Goal: Task Accomplishment & Management: Complete application form

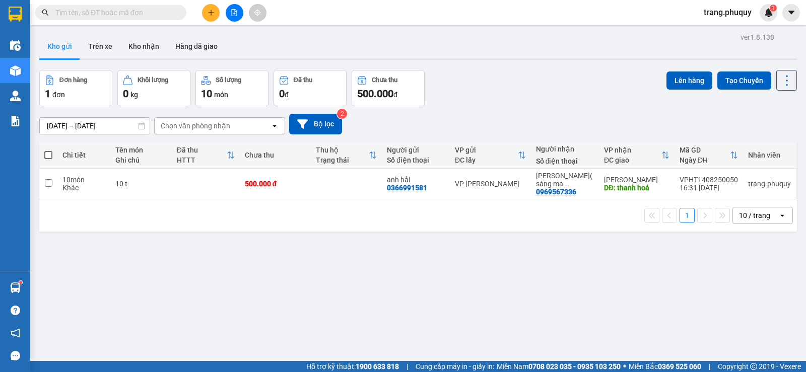
click at [236, 9] on button at bounding box center [235, 13] width 18 height 18
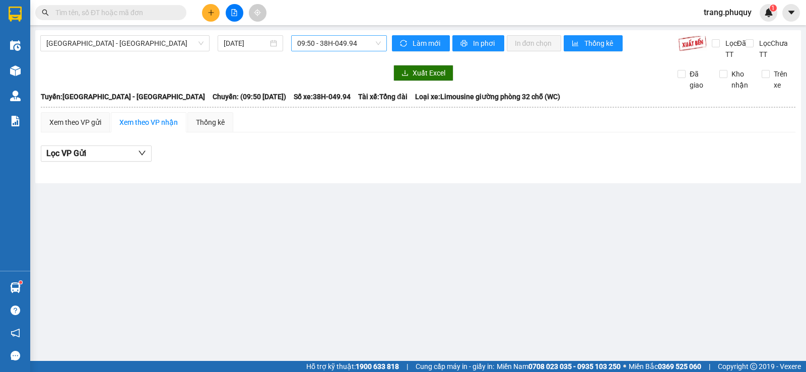
click at [343, 40] on span "09:50 - 38H-049.94" at bounding box center [338, 43] width 83 height 15
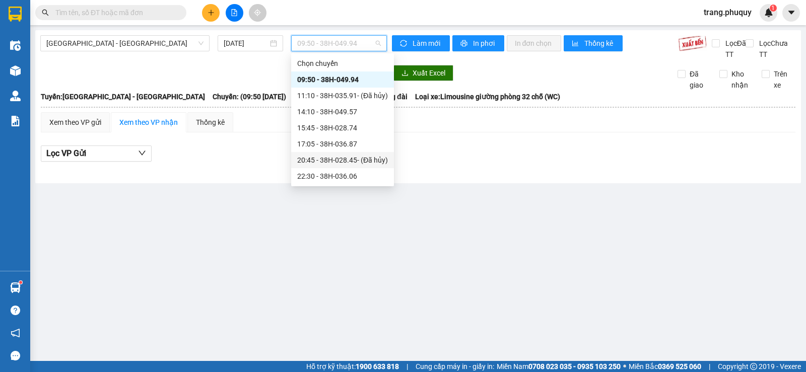
click at [346, 168] on div "20:45 - 38H-028.45 - (Đã [PERSON_NAME])" at bounding box center [342, 160] width 103 height 16
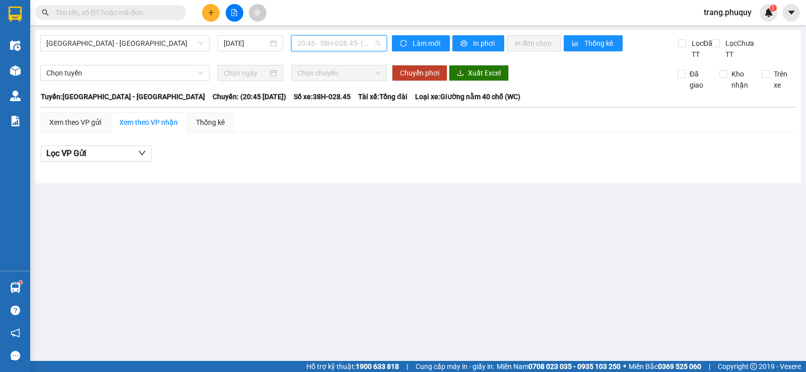
drag, startPoint x: 349, startPoint y: 45, endPoint x: 348, endPoint y: 54, distance: 9.1
click at [349, 44] on span "20:45 - 38H-028.45 - (Đã [PERSON_NAME])" at bounding box center [338, 43] width 83 height 15
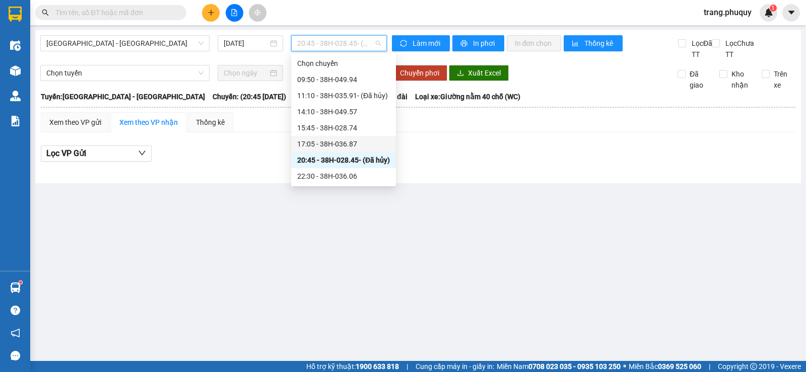
click at [350, 150] on div "17:05 - 38H-036.87" at bounding box center [343, 144] width 105 height 16
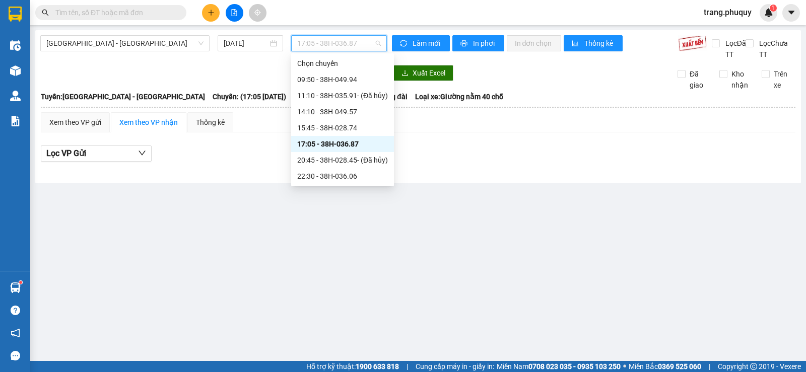
drag, startPoint x: 352, startPoint y: 38, endPoint x: 348, endPoint y: 62, distance: 24.5
click at [352, 37] on span "17:05 - 38H-036.87" at bounding box center [338, 43] width 83 height 15
click at [341, 180] on div "22:30 - 38H-036.06" at bounding box center [342, 176] width 91 height 11
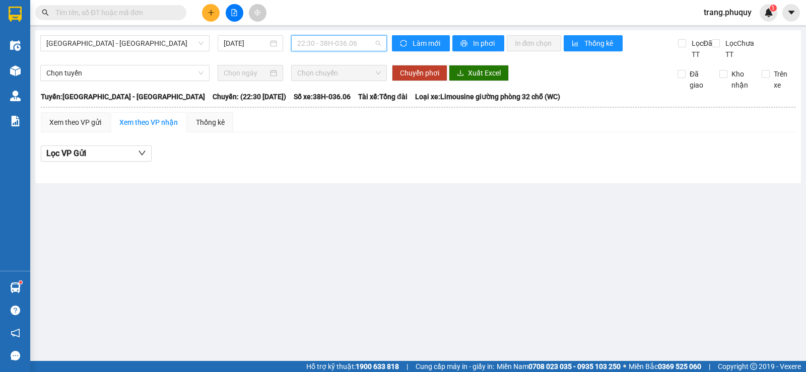
click at [353, 41] on span "22:30 - 38H-036.06" at bounding box center [338, 43] width 83 height 15
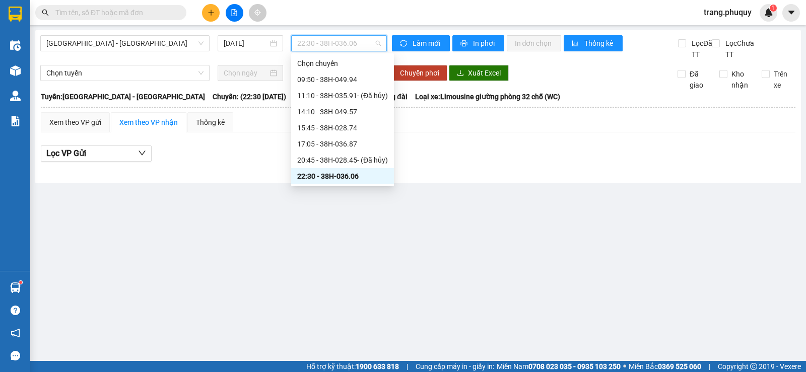
scroll to position [16, 0]
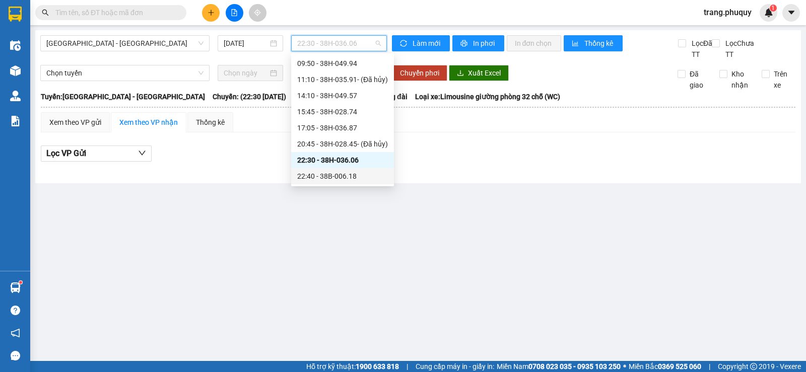
click at [352, 174] on div "22:40 - 38B-006.18" at bounding box center [342, 176] width 91 height 11
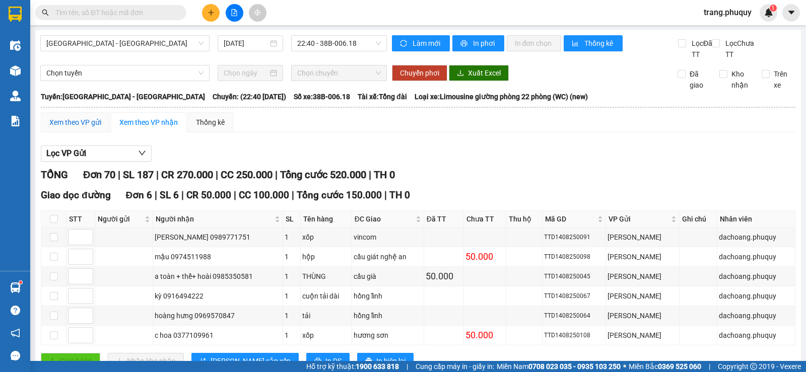
click at [90, 122] on div "Xem theo VP gửi" at bounding box center [75, 122] width 52 height 11
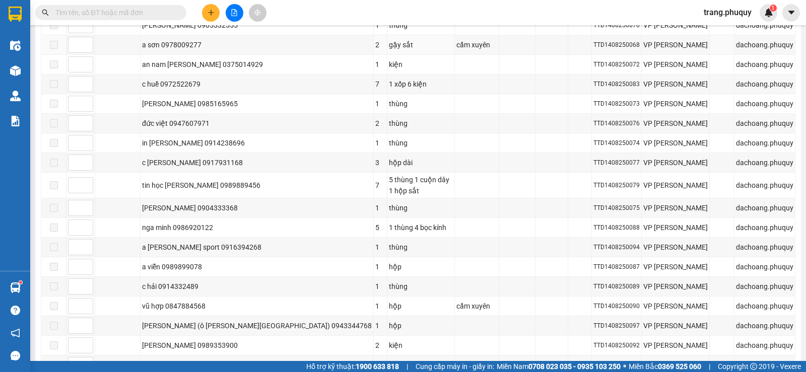
scroll to position [1294, 0]
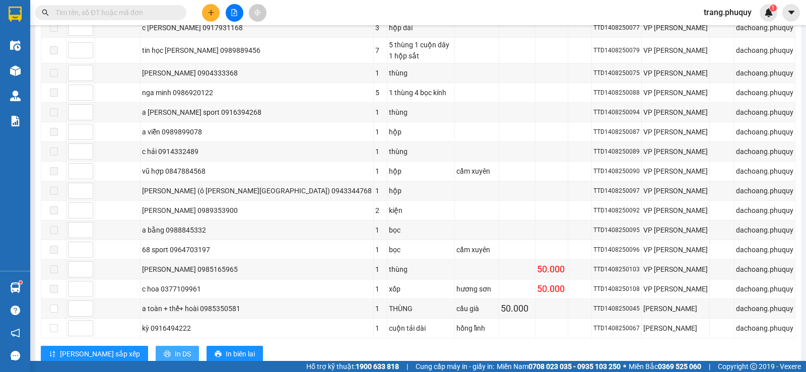
click at [175, 349] on span "In DS" at bounding box center [183, 354] width 16 height 11
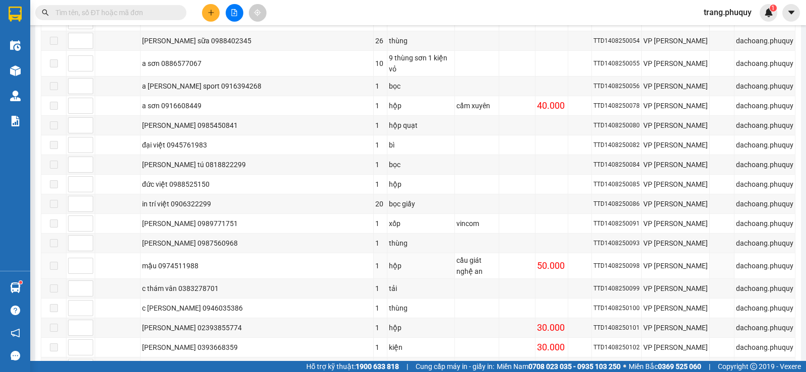
scroll to position [135, 0]
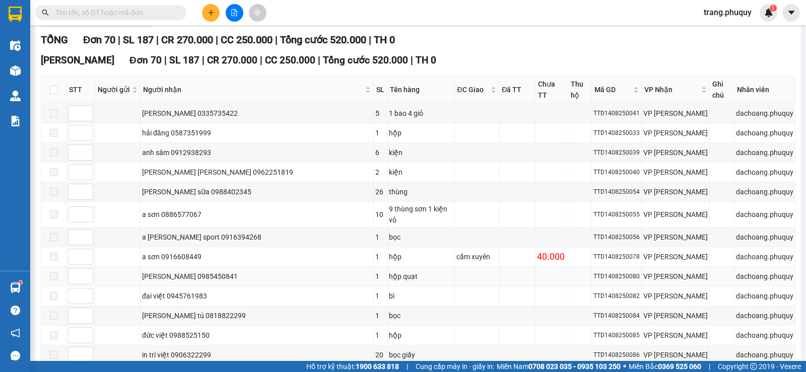
click at [389, 271] on div "hộp quạt" at bounding box center [421, 276] width 64 height 11
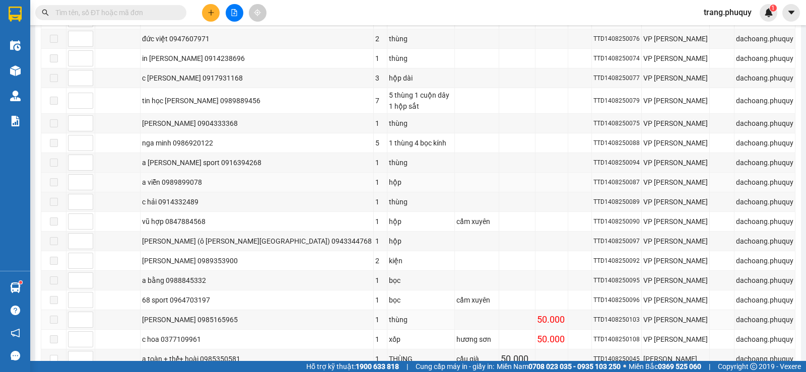
scroll to position [1294, 0]
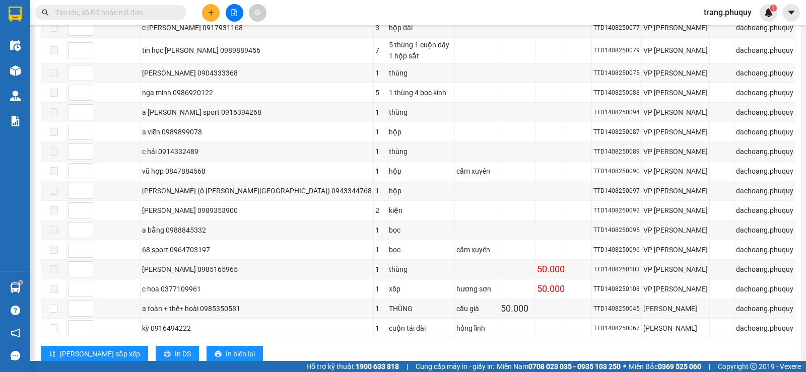
click at [158, 14] on input "text" at bounding box center [114, 12] width 119 height 11
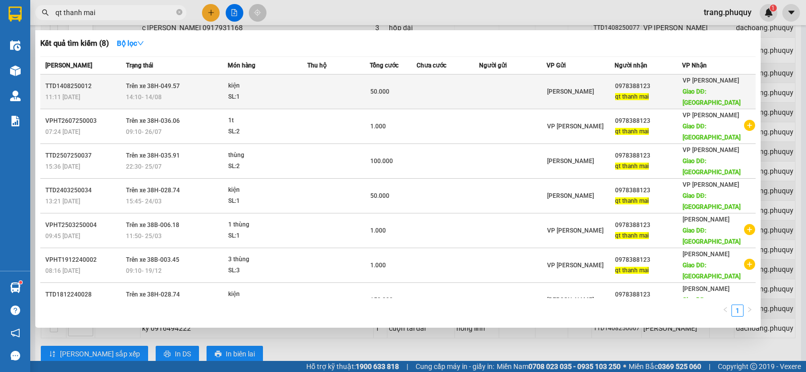
type input "qt thanh mai"
drag, startPoint x: 655, startPoint y: 84, endPoint x: 620, endPoint y: 80, distance: 35.5
click at [620, 81] on div "0978388123" at bounding box center [648, 86] width 66 height 11
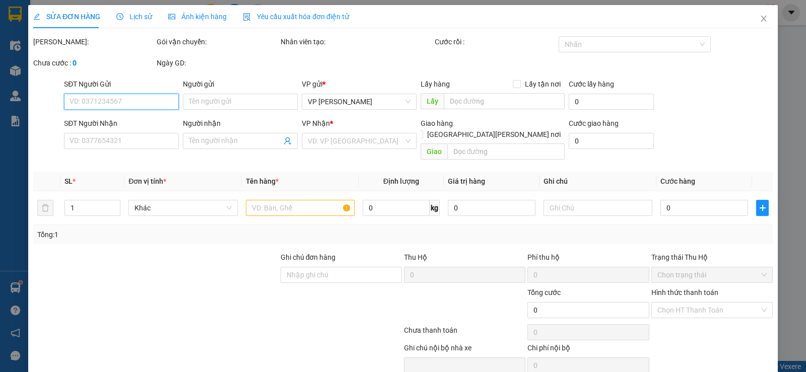
type input "0978388123"
type input "qt thanh mai"
type input "can lộc"
type input "50.000"
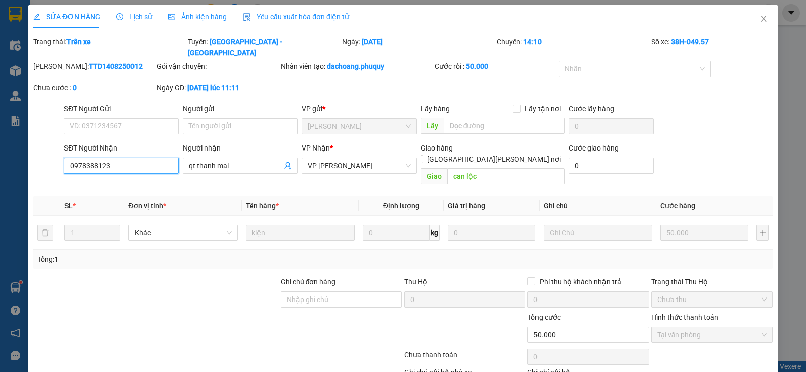
drag, startPoint x: 119, startPoint y: 155, endPoint x: 64, endPoint y: 155, distance: 55.4
click at [64, 158] on input "0978388123" at bounding box center [121, 166] width 115 height 16
click at [760, 19] on icon "close" at bounding box center [764, 19] width 8 height 8
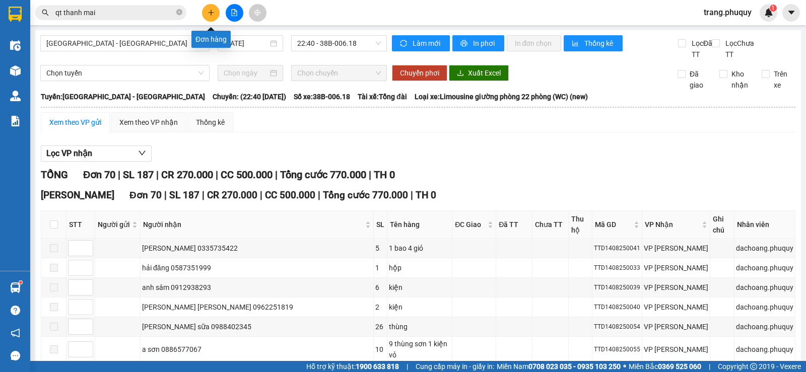
click at [214, 13] on icon "plus" at bounding box center [211, 12] width 7 height 7
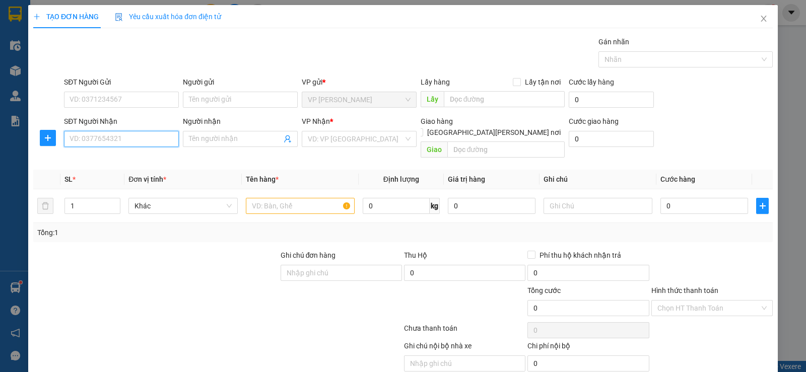
click at [118, 139] on input "SĐT Người Nhận" at bounding box center [121, 139] width 115 height 16
paste input "0978388123"
type input "0978388123"
click at [120, 159] on div "0978388123 - qt thanh mai" at bounding box center [121, 159] width 102 height 11
type input "qt thanh mai"
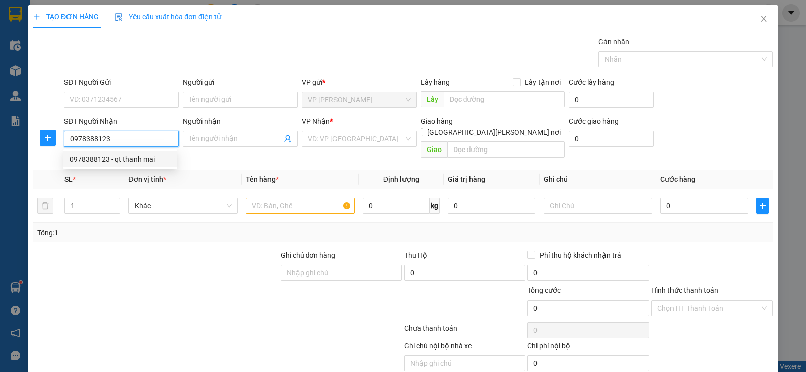
type input "can lộc"
type input "0978388123"
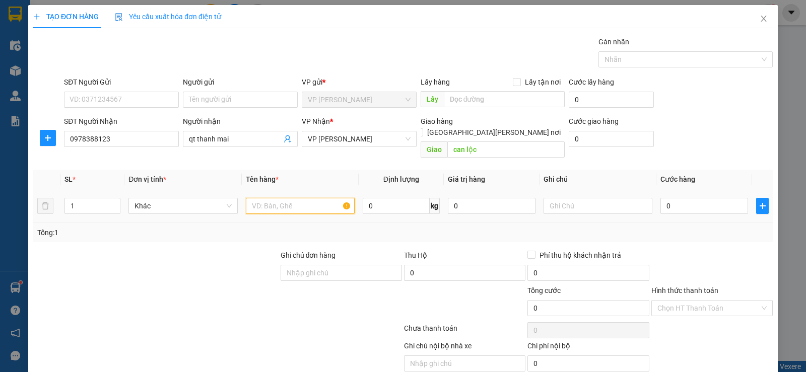
click at [285, 198] on input "text" at bounding box center [300, 206] width 109 height 16
type input "1 t"
click at [676, 198] on input "0" at bounding box center [704, 206] width 88 height 16
type input "1"
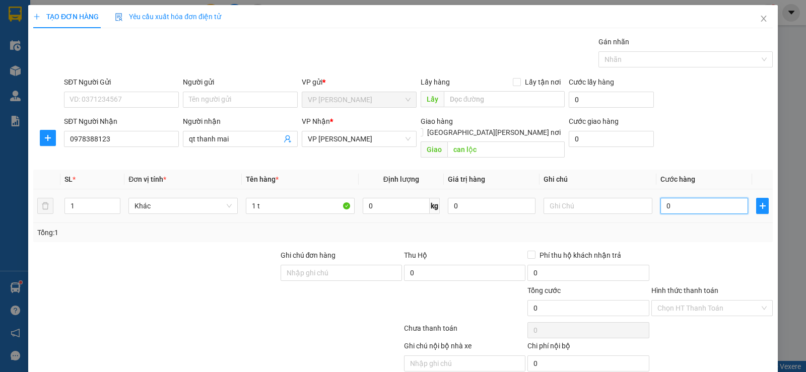
type input "1"
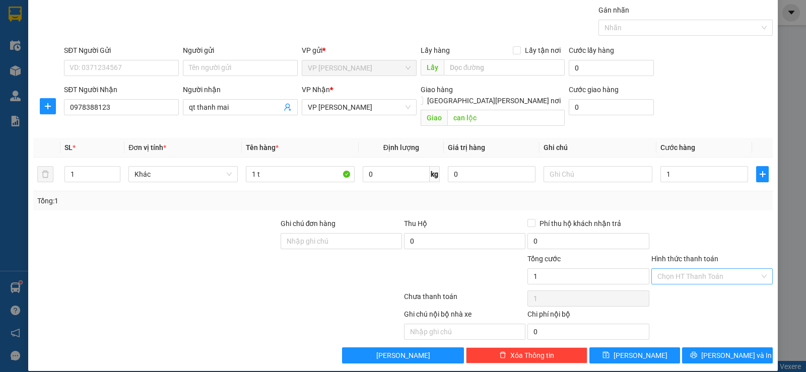
type input "1.000"
click at [690, 269] on input "Hình thức thanh toán" at bounding box center [708, 276] width 102 height 15
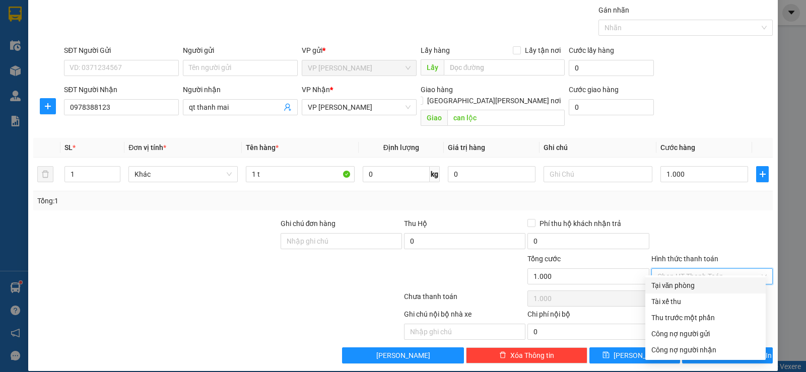
click at [689, 284] on div "Tại văn phòng" at bounding box center [705, 285] width 108 height 11
type input "0"
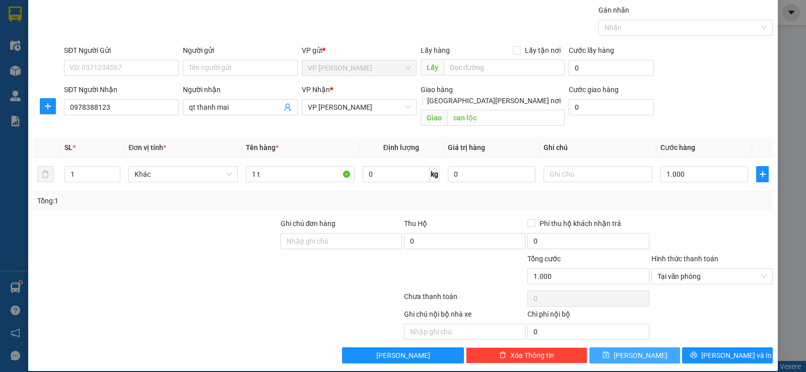
click at [610, 352] on icon "save" at bounding box center [606, 355] width 7 height 7
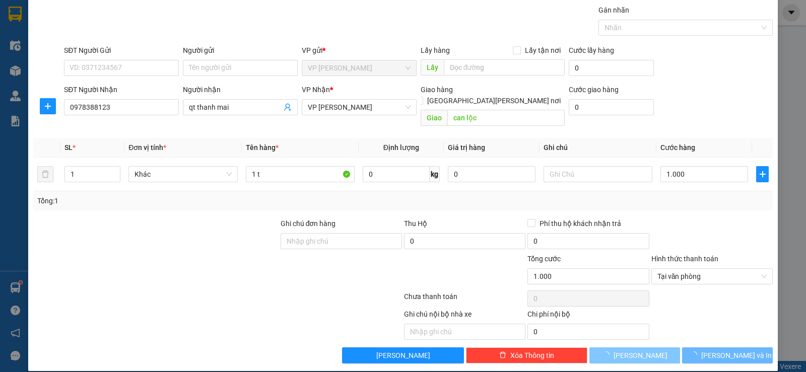
type input "0"
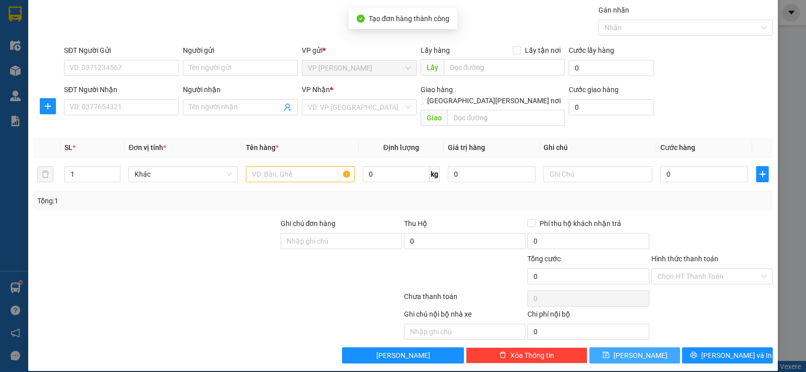
scroll to position [0, 0]
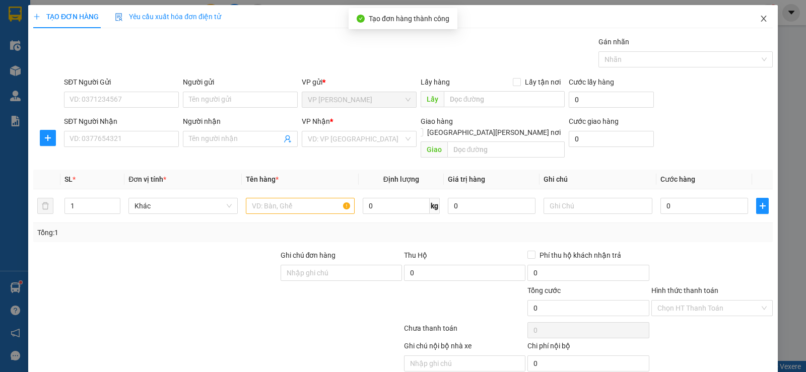
click at [761, 20] on icon "close" at bounding box center [764, 19] width 6 height 6
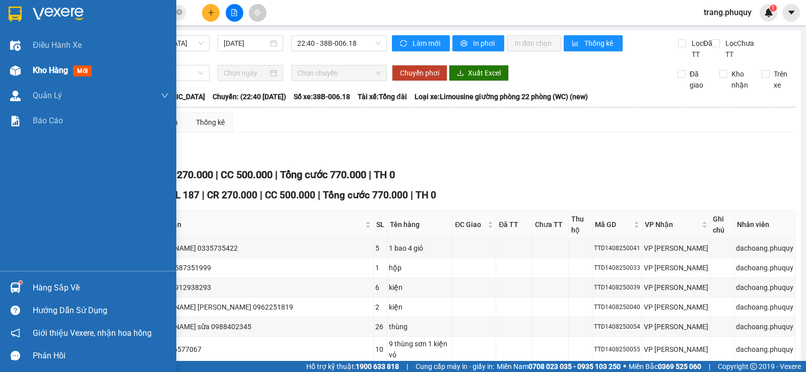
click at [37, 70] on span "Kho hàng" at bounding box center [50, 70] width 35 height 10
